Goal: Task Accomplishment & Management: Manage account settings

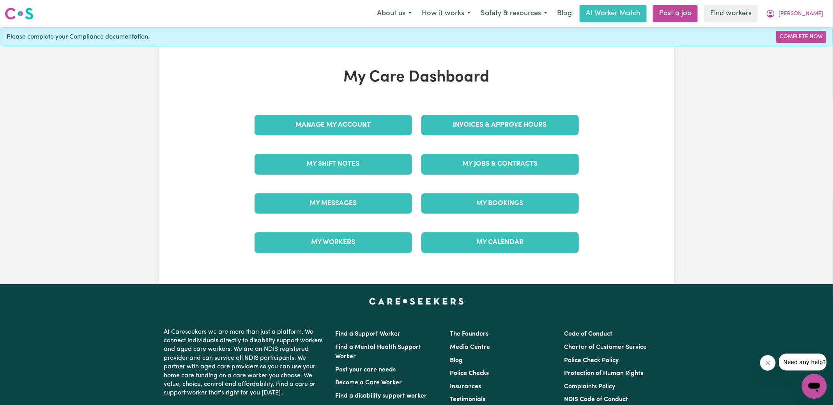
click at [476, 112] on div "Invoices & Approve Hours" at bounding box center [500, 125] width 167 height 39
click at [486, 116] on link "Invoices & Approve Hours" at bounding box center [500, 125] width 158 height 20
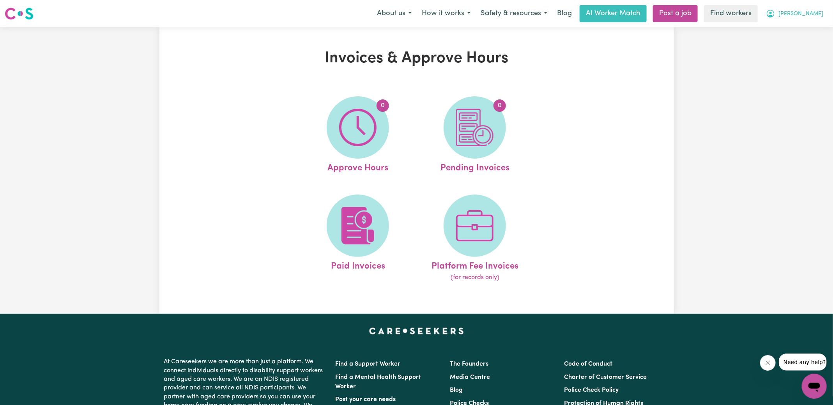
click at [809, 15] on span "[PERSON_NAME]" at bounding box center [801, 14] width 45 height 9
click at [787, 47] on link "Logout" at bounding box center [798, 44] width 62 height 15
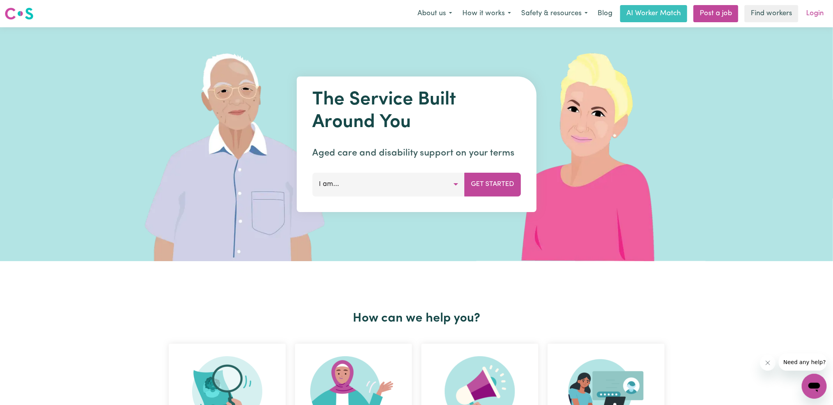
click at [813, 15] on link "Login" at bounding box center [815, 13] width 27 height 17
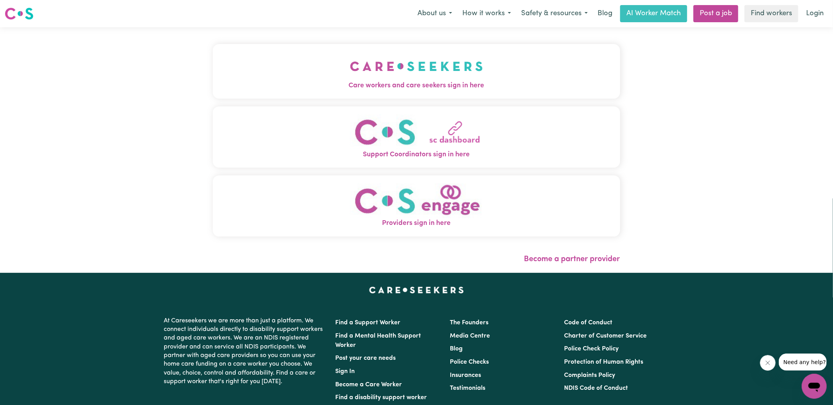
click at [377, 70] on img "Care workers and care seekers sign in here" at bounding box center [416, 66] width 133 height 29
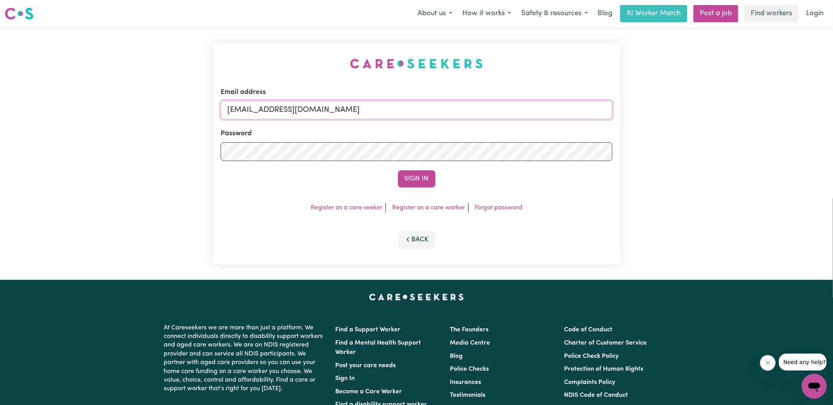
click at [437, 111] on input "[EMAIL_ADDRESS][DOMAIN_NAME]" at bounding box center [417, 110] width 392 height 19
type input "[PERSON_NAME][EMAIL_ADDRESS][DOMAIN_NAME]"
click at [398, 170] on button "Sign In" at bounding box center [416, 178] width 37 height 17
